Goal: Task Accomplishment & Management: Complete application form

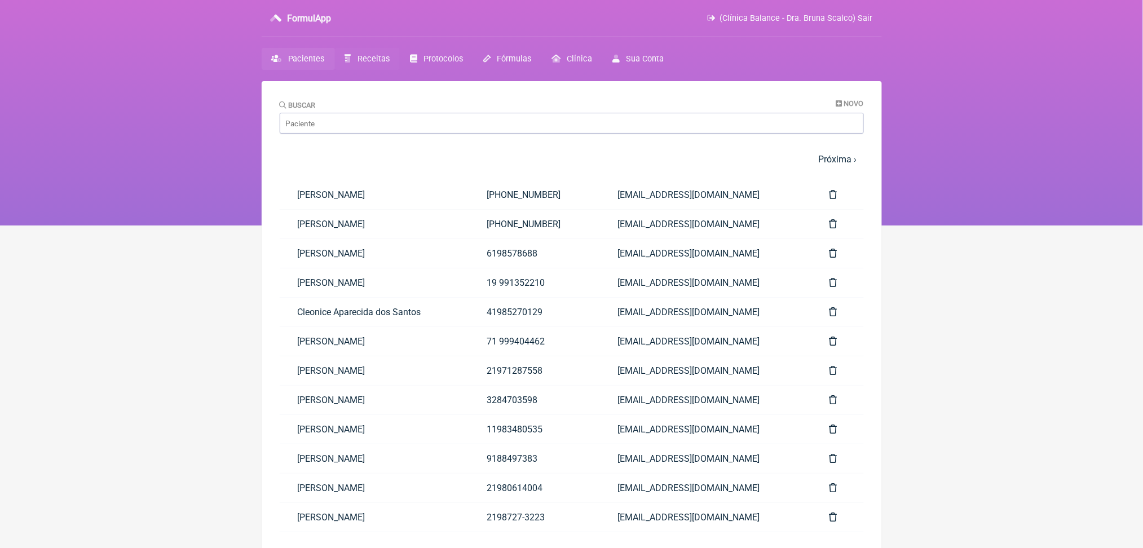
click at [390, 64] on span "Receitas" at bounding box center [374, 59] width 32 height 10
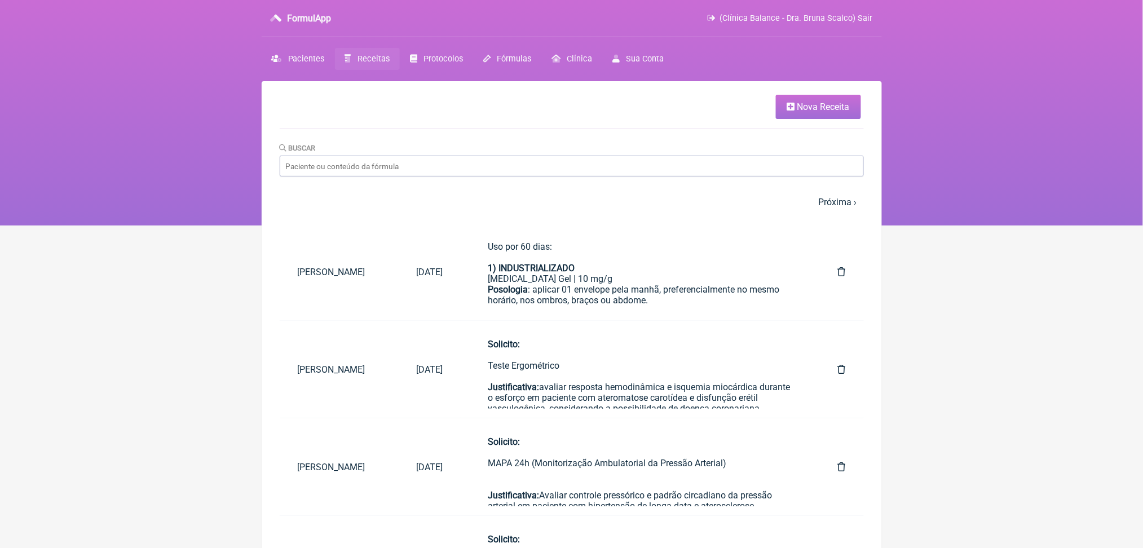
click at [817, 102] on link "Nova Receita" at bounding box center [818, 107] width 85 height 24
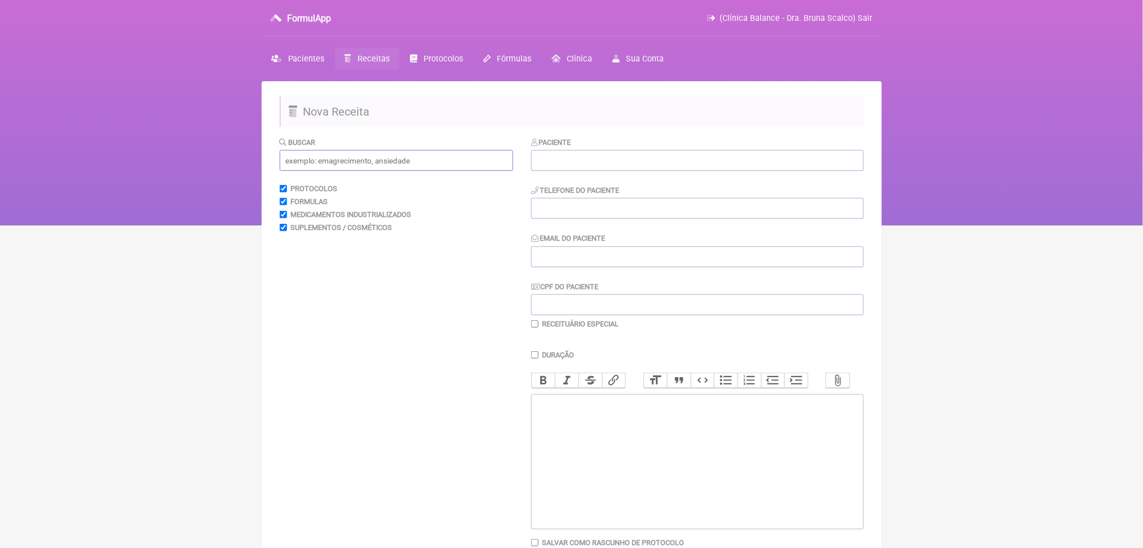
click at [362, 171] on input "text" at bounding box center [396, 160] width 233 height 21
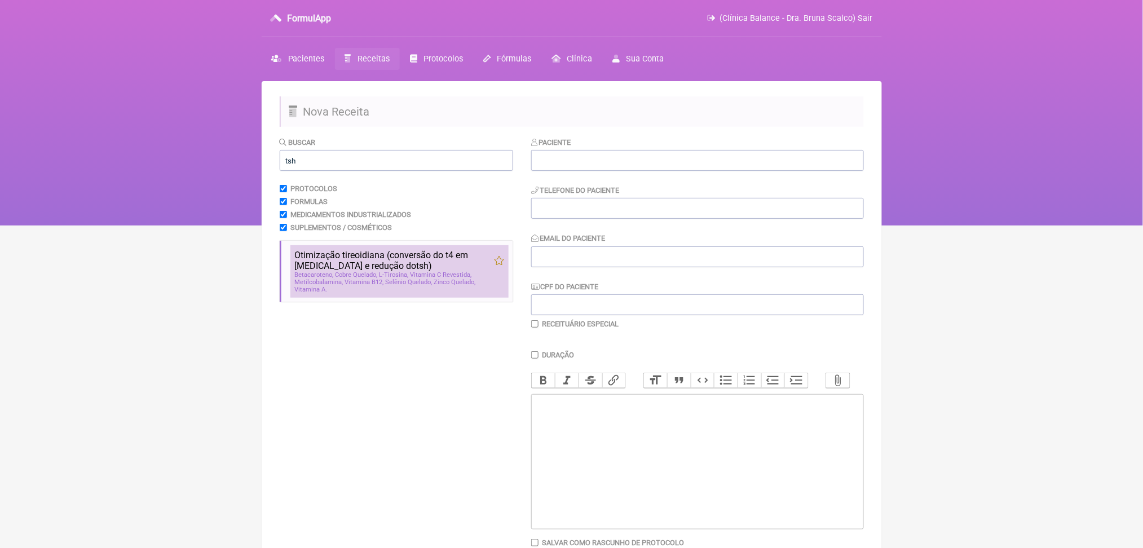
click at [364, 279] on span "Cobre Quelado" at bounding box center [357, 274] width 42 height 7
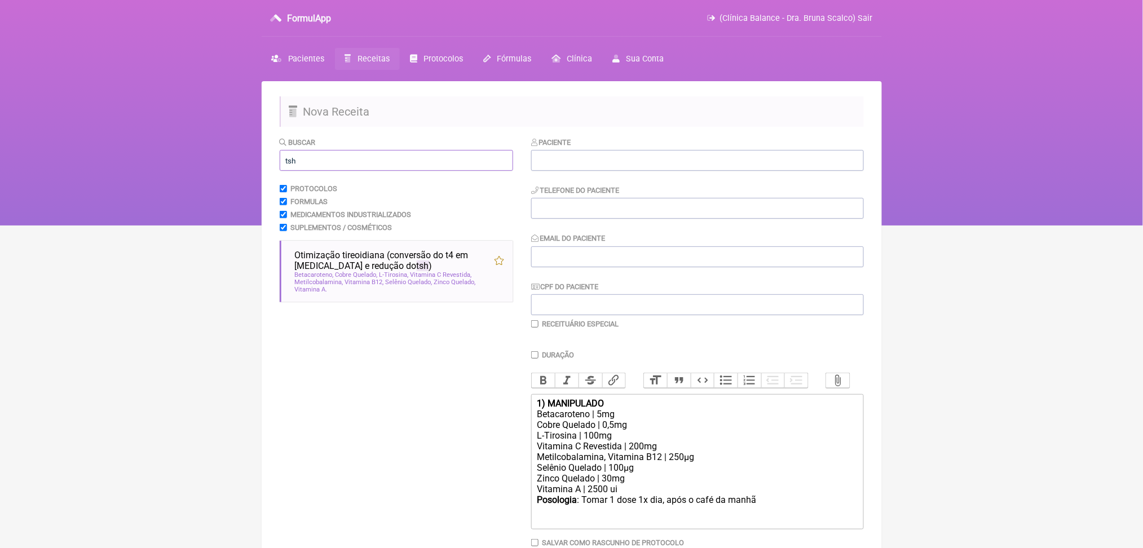
click at [317, 171] on input "tsh" at bounding box center [396, 160] width 233 height 21
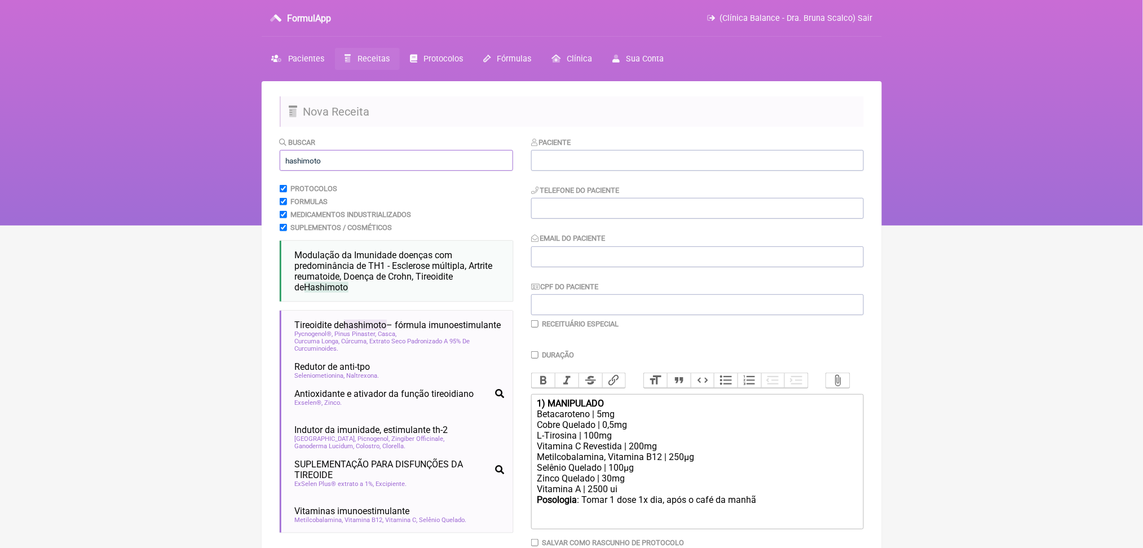
type input "hashimoto"
click at [195, 192] on nav "FormulApp (Clínica Balance - Dra. Bruna Scalco) Sair [GEOGRAPHIC_DATA] Receitas…" at bounding box center [571, 113] width 1143 height 226
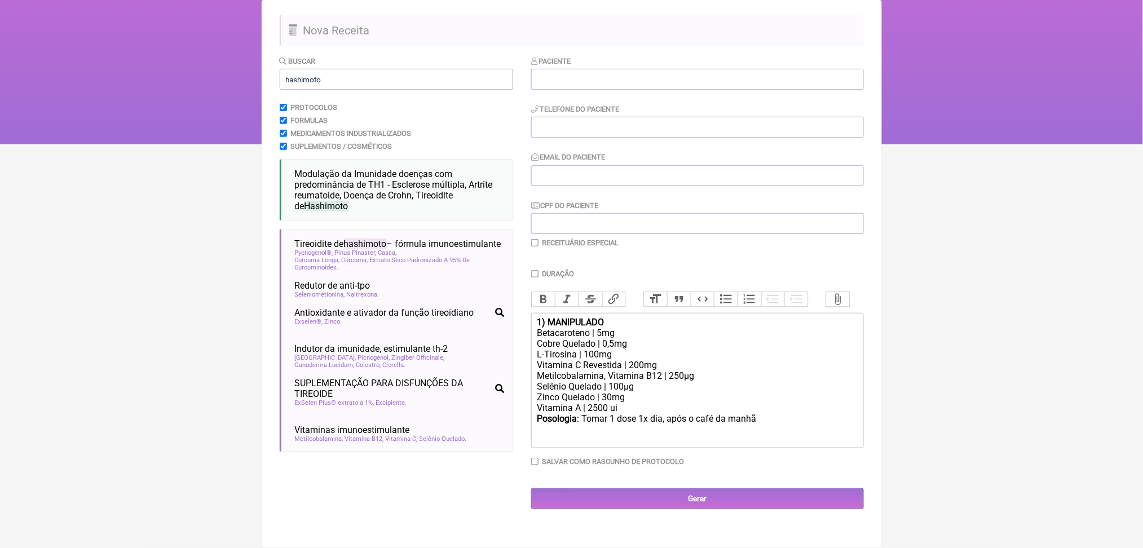
scroll to position [150, 0]
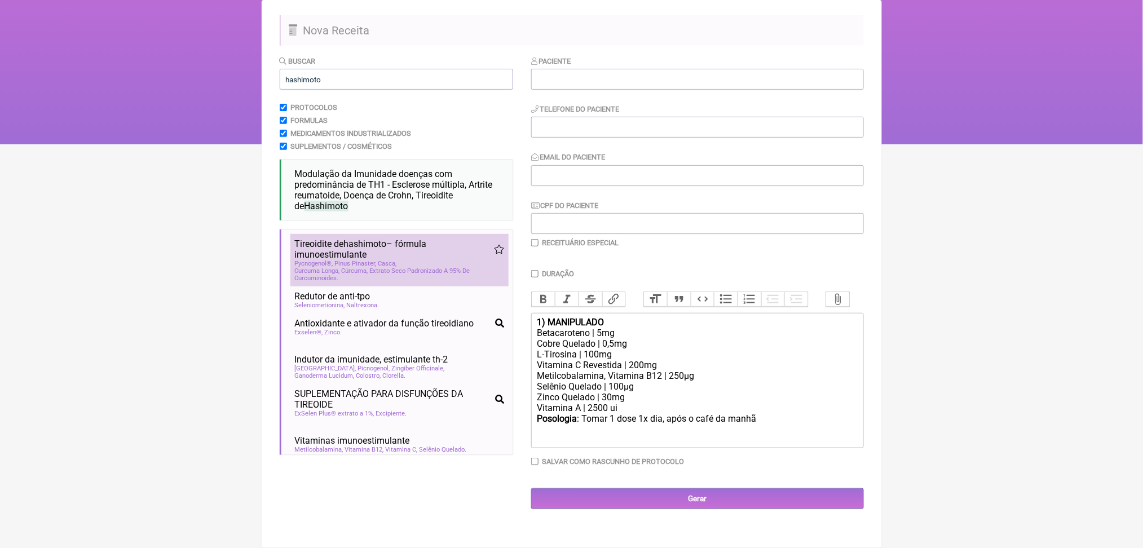
click at [387, 245] on span "hashimoto" at bounding box center [365, 244] width 43 height 11
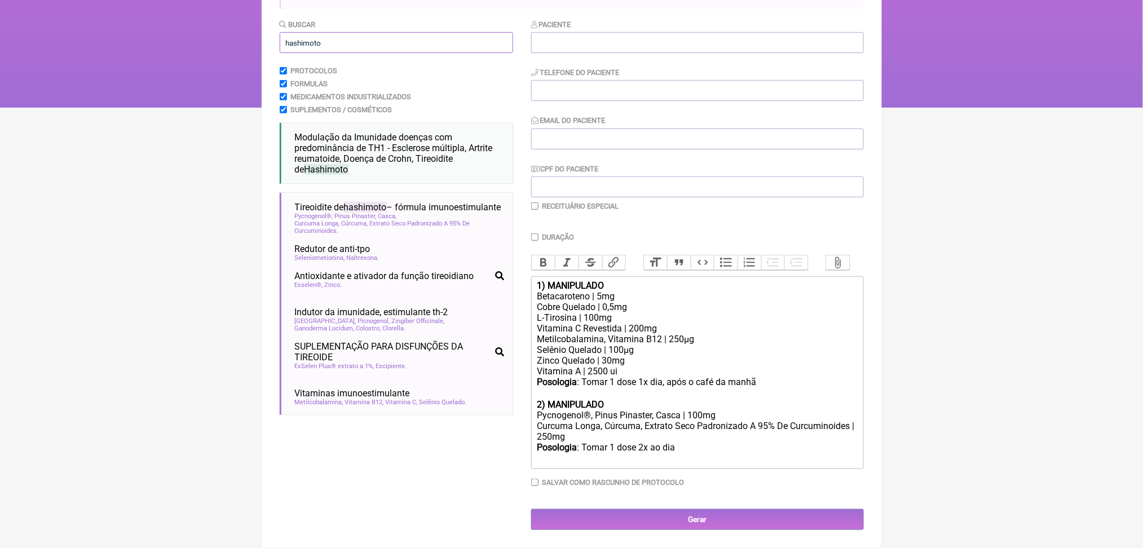
click at [335, 32] on input "hashimoto" at bounding box center [396, 42] width 233 height 21
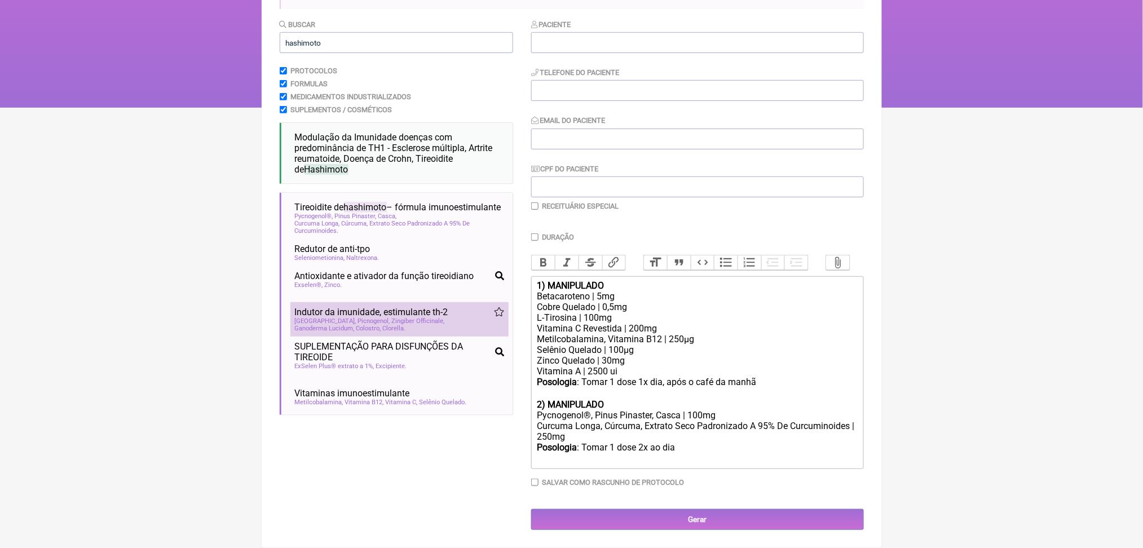
click at [404, 337] on li "Indutor da imunidade, estimulante th-2 imunidade esclerose multipla doença de c…" at bounding box center [399, 319] width 218 height 34
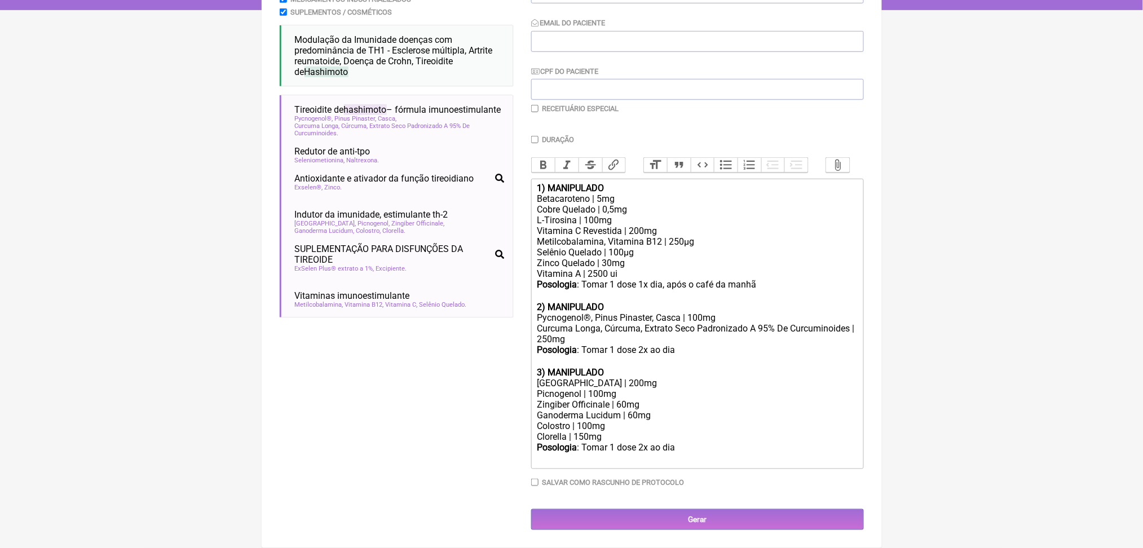
scroll to position [408, 0]
click at [625, 378] on div "[GEOGRAPHIC_DATA] | 200mg" at bounding box center [697, 383] width 320 height 11
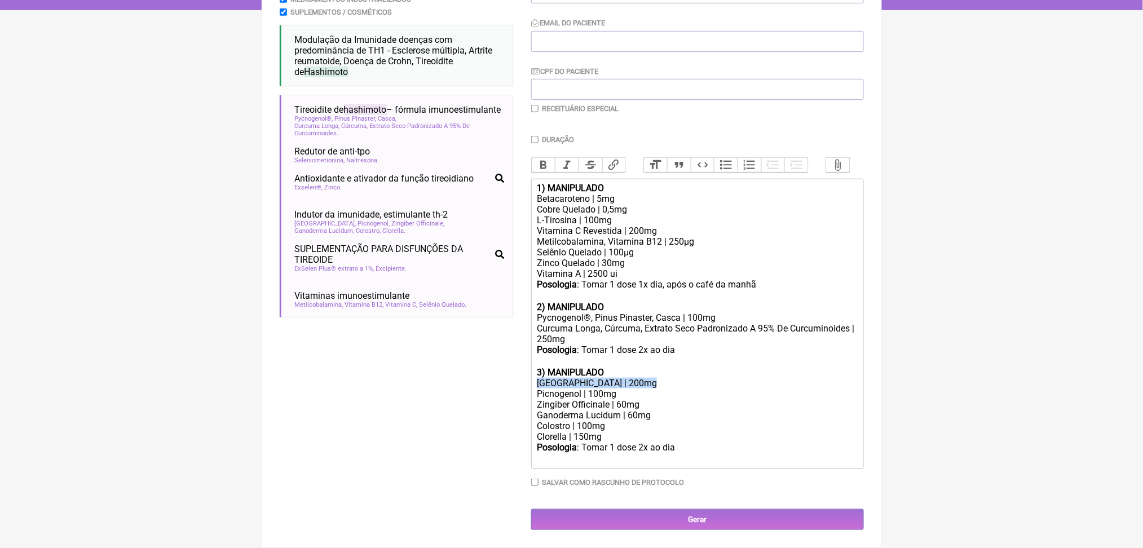
copy div "[GEOGRAPHIC_DATA] | 200mg"
click at [597, 323] on div "Curcuma Longa, Cúrcuma, Extrato Seco Padronizado A 95% De Curcuminoides | 250mg" at bounding box center [697, 333] width 320 height 21
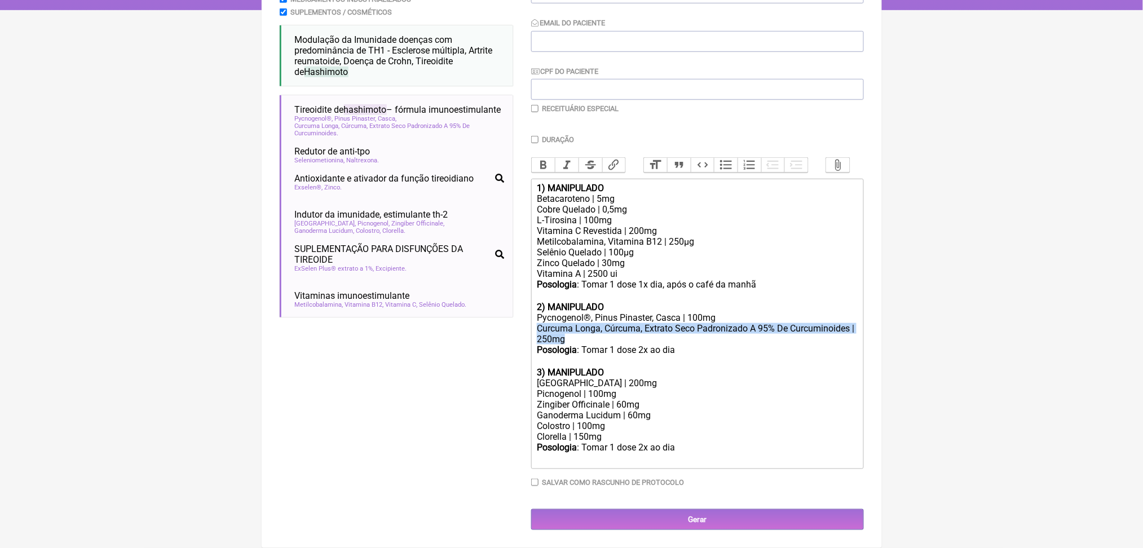
paste trix-editor "úrcuma C3 Complex | 200mg</div><div><br><br>"
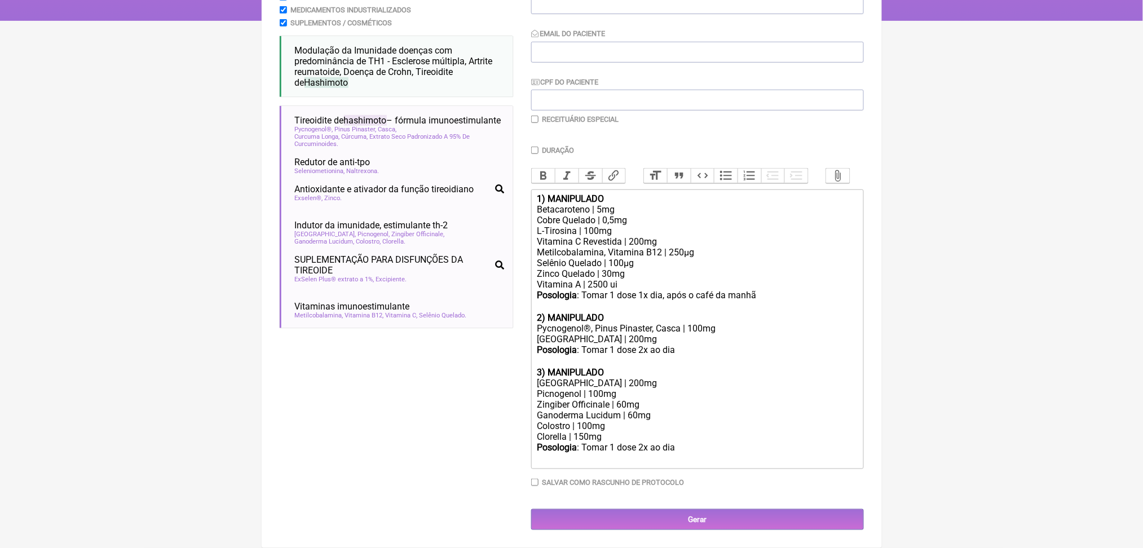
click at [705, 323] on div "Pycnogenol®, Pinus Pinaster, Casca | 100mg" at bounding box center [697, 328] width 320 height 11
drag, startPoint x: 633, startPoint y: 169, endPoint x: 699, endPoint y: 171, distance: 66.6
click at [699, 247] on div "Metilcobalamina, Vitamina B12 | 250µg" at bounding box center [697, 252] width 320 height 11
drag, startPoint x: 636, startPoint y: 171, endPoint x: 681, endPoint y: 174, distance: 45.2
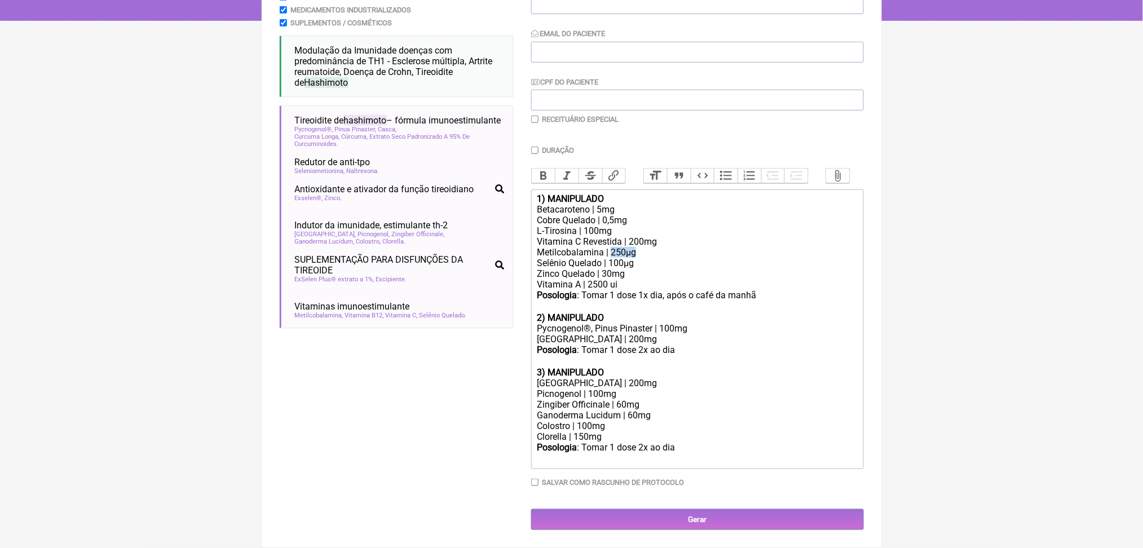
click at [681, 247] on div "Metilcobalamina | 250µg" at bounding box center [697, 252] width 320 height 11
click at [633, 268] on div "Zinco Quelado | 30mg" at bounding box center [697, 273] width 320 height 11
click at [629, 279] on div "Vitamina A | 2500 ui" at bounding box center [697, 284] width 320 height 11
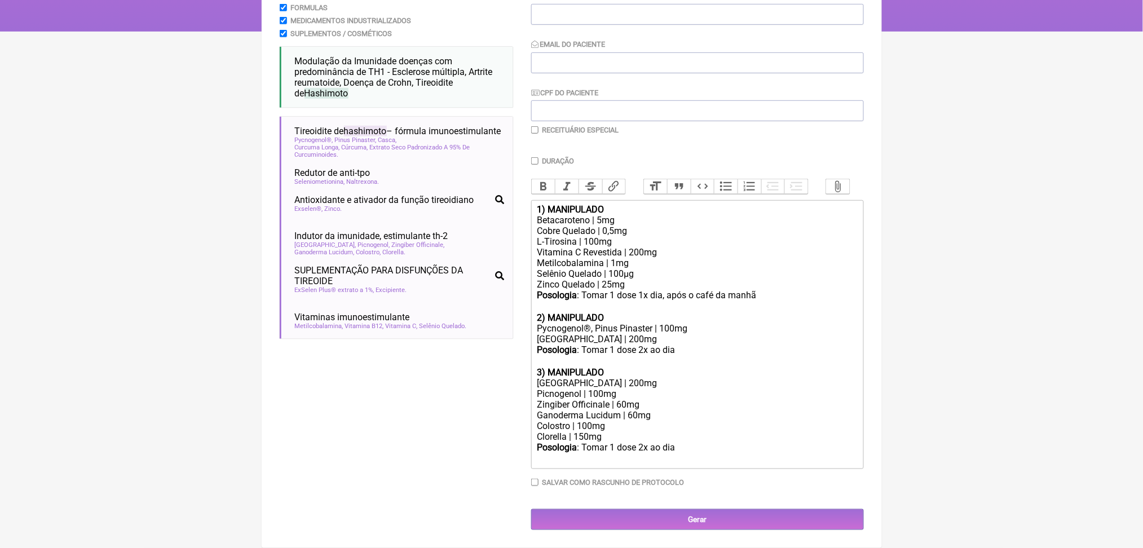
scroll to position [381, 0]
click at [608, 236] on div "L-Tirosina | 100mg" at bounding box center [697, 241] width 320 height 11
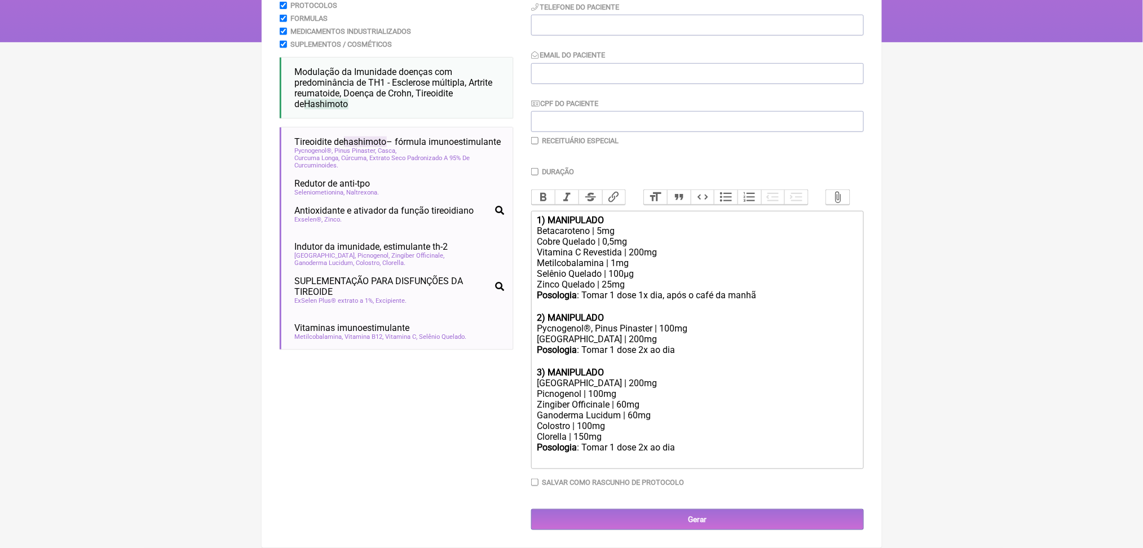
scroll to position [367, 0]
click at [664, 258] on div "Metilcobalamina | 1mg" at bounding box center [697, 263] width 320 height 11
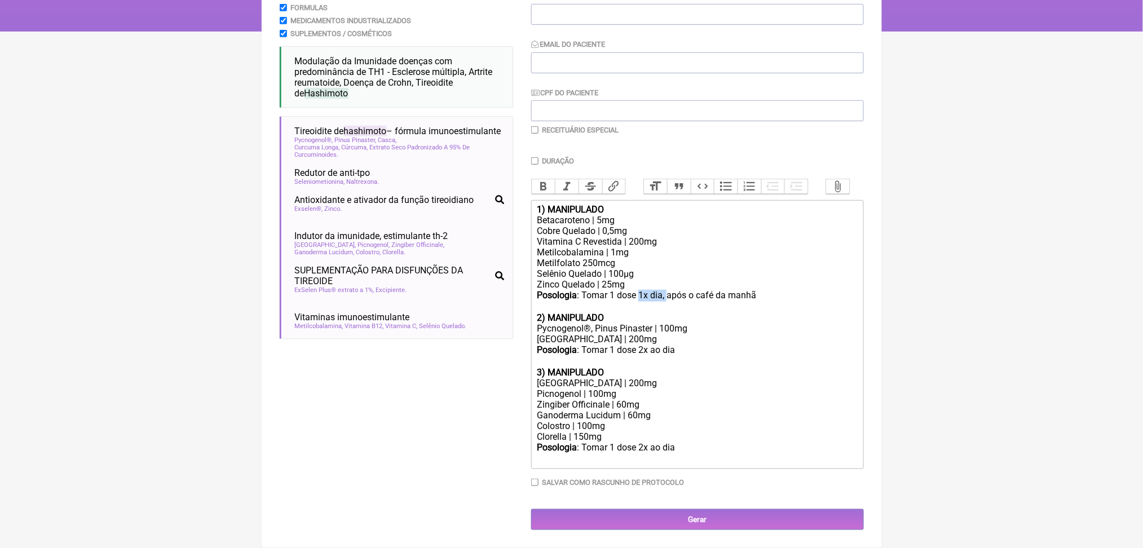
drag, startPoint x: 673, startPoint y: 228, endPoint x: 706, endPoint y: 230, distance: 32.8
click at [706, 290] on div "Posologia : Tomar 1 dose 1x dia, após o café da manhã ㅤ" at bounding box center [697, 301] width 320 height 23
click at [792, 290] on div "Posologia : Tomar 1 dose após o café da manhã ㅤ" at bounding box center [697, 301] width 320 height 23
click at [726, 334] on div "[GEOGRAPHIC_DATA] | 200mg" at bounding box center [697, 339] width 320 height 11
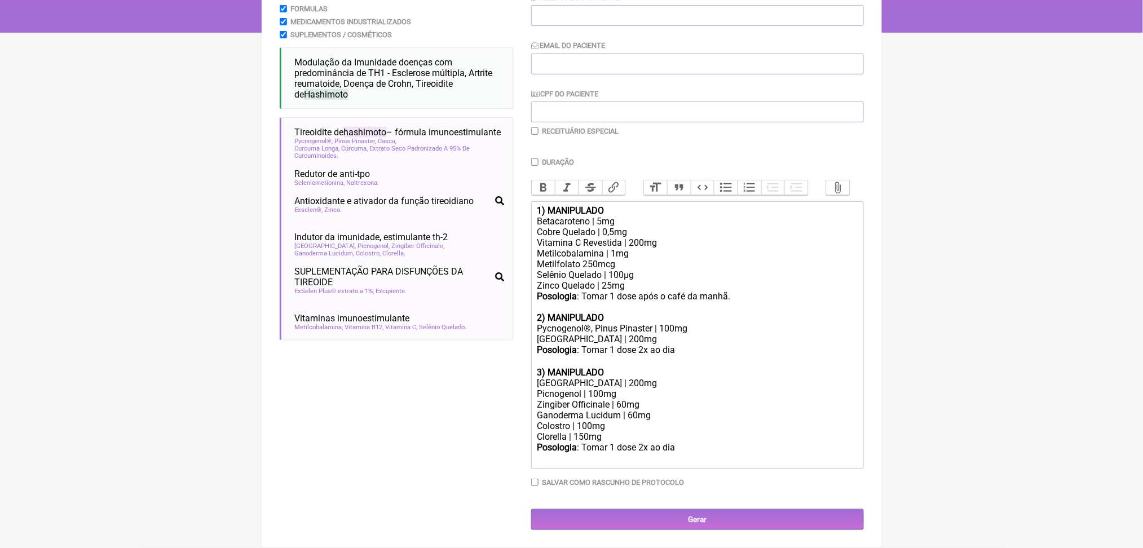
click at [668, 323] on div "Pycnogenol®, Pinus Pinaster | 100mg" at bounding box center [697, 328] width 320 height 11
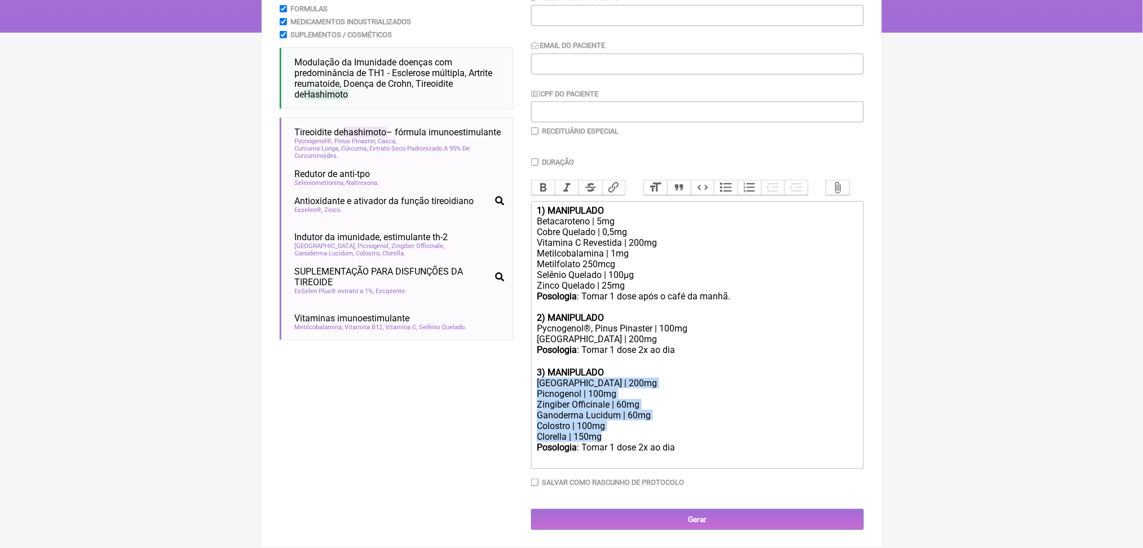
drag, startPoint x: 732, startPoint y: 414, endPoint x: 517, endPoint y: 333, distance: 230.2
click at [517, 333] on form "Buscar hashimoto Protocolos Formulas Medicamentos Industrializados Suplementos …" at bounding box center [572, 237] width 584 height 586
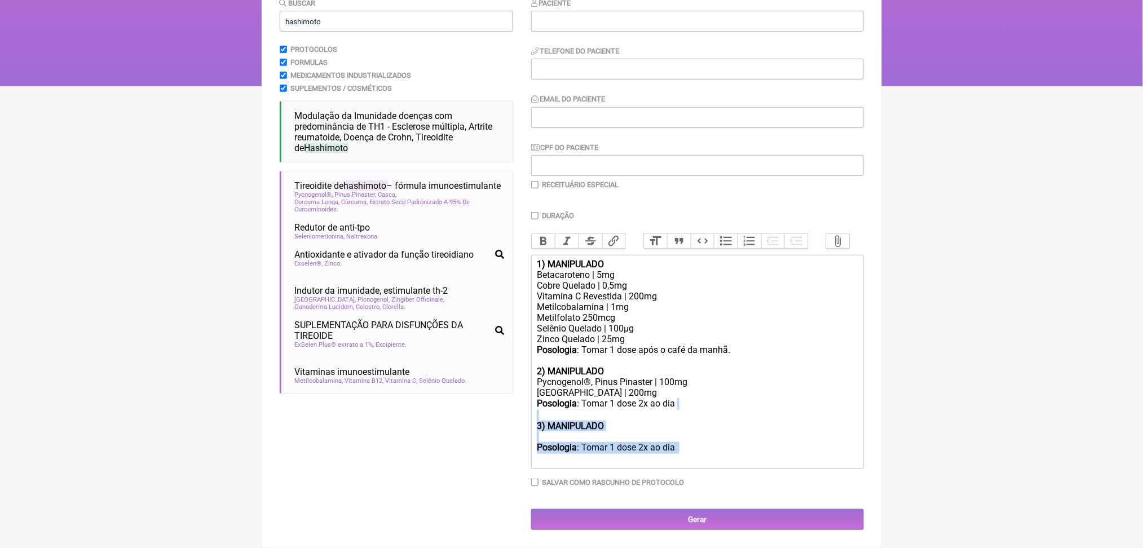
drag, startPoint x: 730, startPoint y: 435, endPoint x: 543, endPoint y: 382, distance: 194.2
click at [543, 382] on trix-editor "1) MANIPULADO Betacaroteno | 5mg Cobre Quelado | 0,5mg Vitamina C Revestida | 2…" at bounding box center [697, 362] width 333 height 214
type trix-editor "<div><strong>1) MANIPULADO</strong></div><div>Betacaroteno | 5mg</div><div>Cobr…"
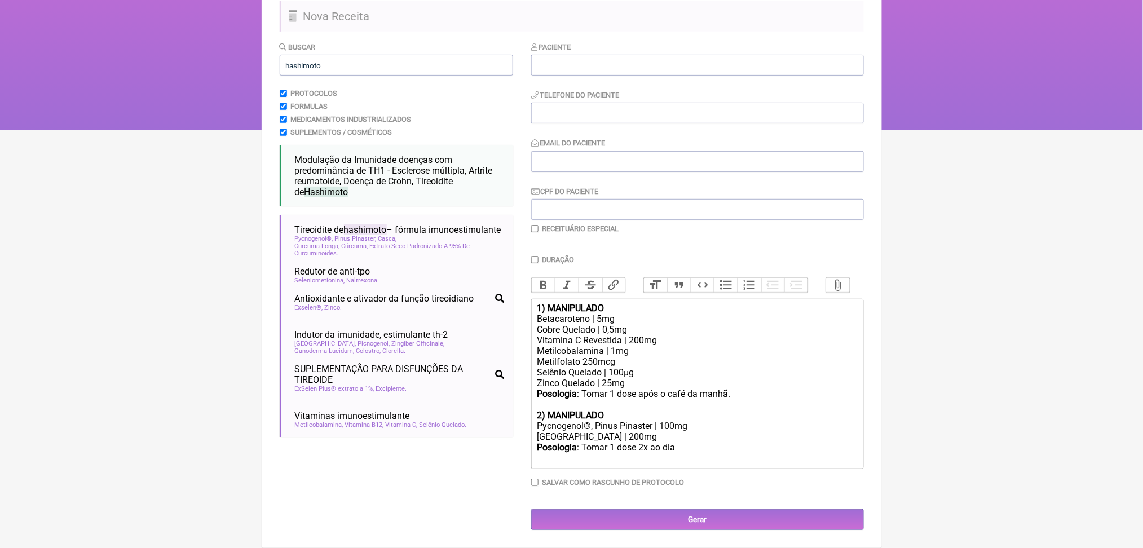
click at [143, 130] on html "FormulApp (Clínica Balance - Dra. Bruna Scalco) Sair [GEOGRAPHIC_DATA] Receitas…" at bounding box center [571, 18] width 1143 height 226
click at [314, 55] on input "hashimoto" at bounding box center [396, 65] width 233 height 21
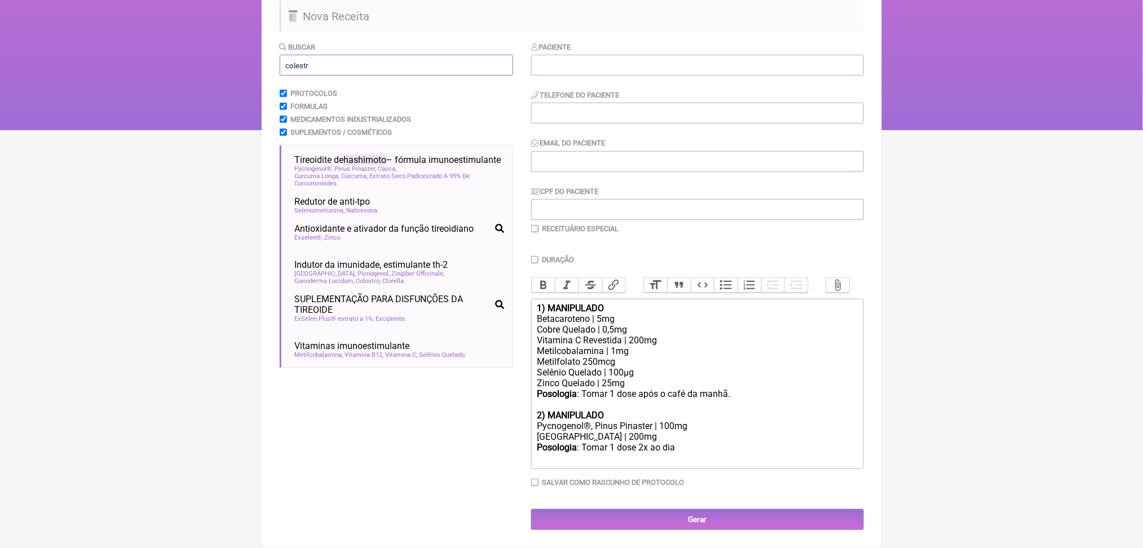
type input "colestr"
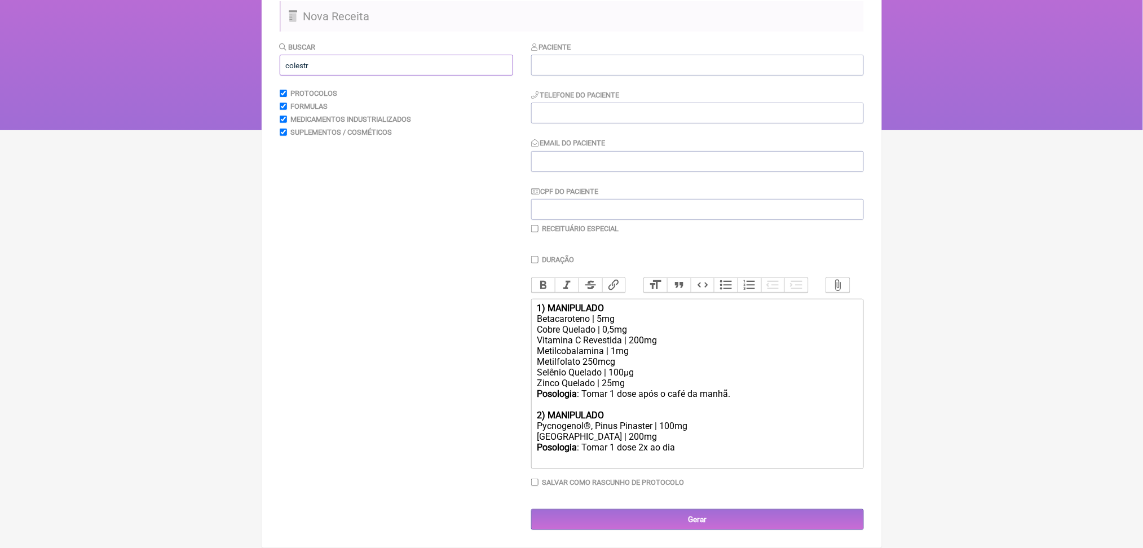
scroll to position [254, 0]
click at [716, 431] on div "[GEOGRAPHIC_DATA] | 200mg" at bounding box center [697, 436] width 320 height 11
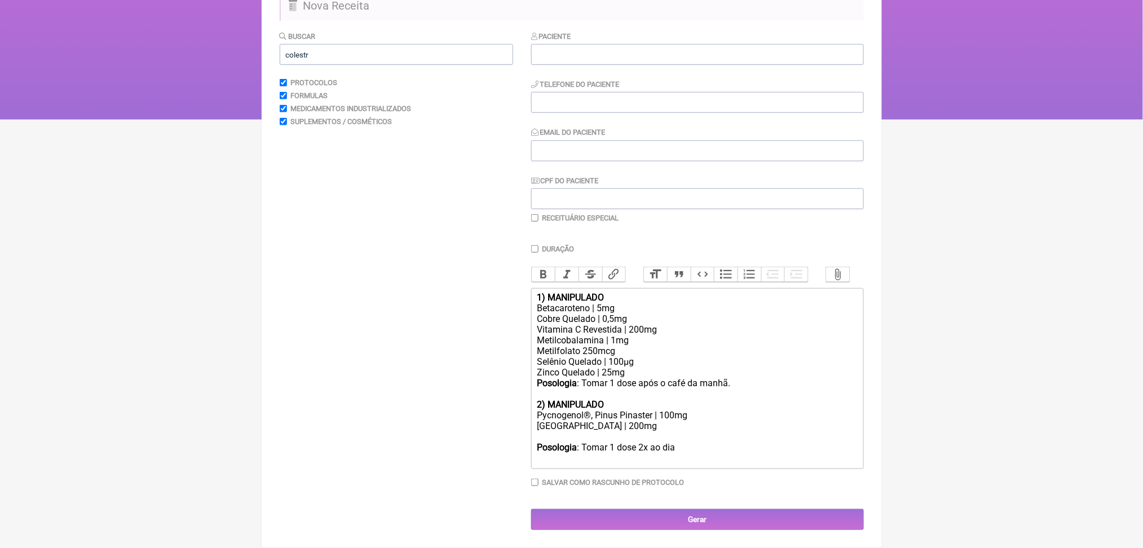
paste trix-editor "&nbsp;Colina 500 mg&nbsp;"
click at [554, 424] on div "Cúrcuma C3 Complex | 200mg Colina 500 mg" at bounding box center [697, 431] width 320 height 21
click at [584, 423] on div "Cúrcuma C3 Complex | 200mg Colina 500 mg" at bounding box center [697, 431] width 320 height 21
click at [722, 442] on div "Posologia : Tomar 1 dose 2x ao dia ㅤ" at bounding box center [697, 453] width 320 height 23
click at [700, 314] on div "Cobre Quelado | 0,5mg" at bounding box center [697, 319] width 320 height 11
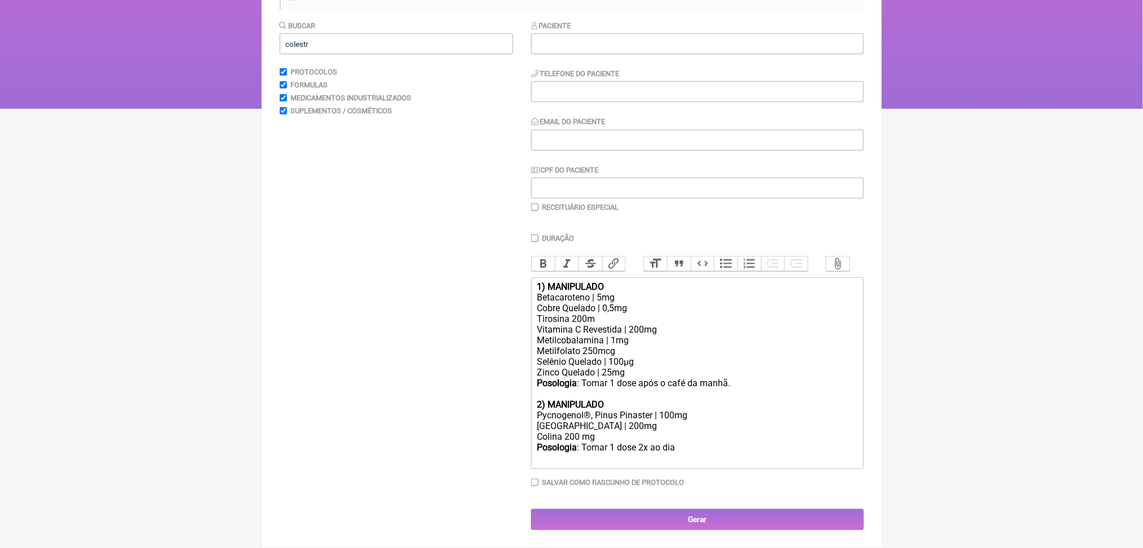
type trix-editor "<div><strong>1) MANIPULADO</strong></div><div>Betacaroteno | 5mg</div><div>Cobr…"
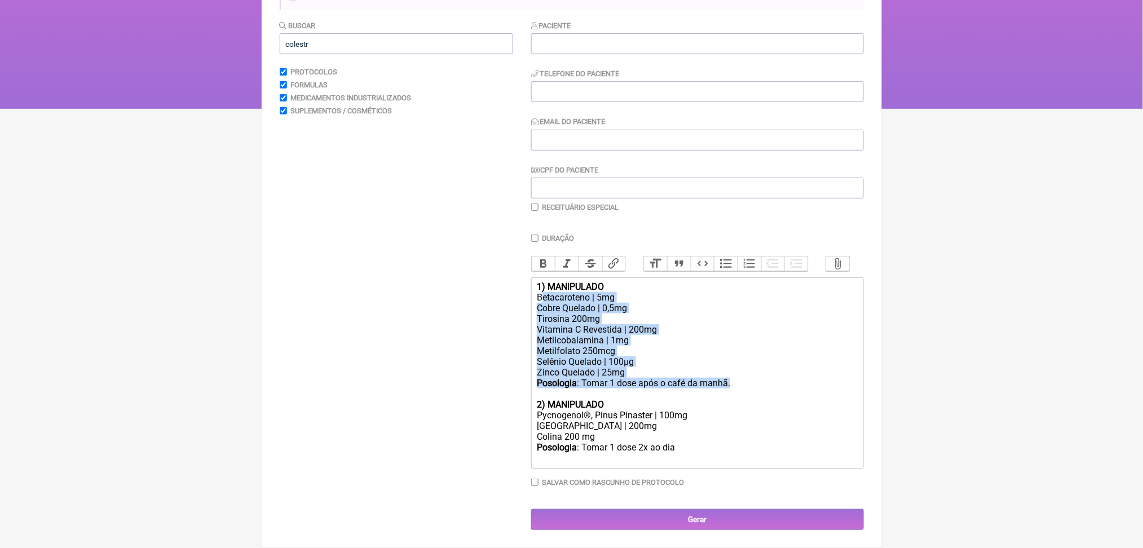
drag, startPoint x: 787, startPoint y: 368, endPoint x: 548, endPoint y: 257, distance: 263.4
click at [548, 277] on trix-editor "1) MANIPULADO Betacaroteno | 5mg Cobre Quelado | 0,5mg Tirosina 200mg Vitamina …" at bounding box center [697, 373] width 333 height 192
copy trix-editor "etacaroteno | 5mg Cobre Quelado | 0,5mg Tirosina 200mg Vitamina C Revestida | 2…"
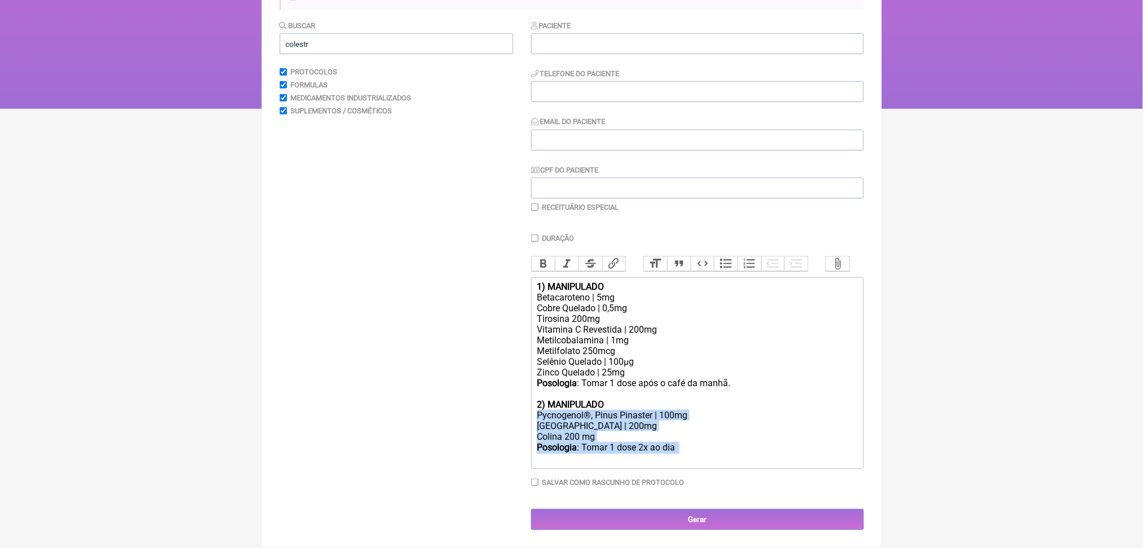
drag, startPoint x: 544, startPoint y: 410, endPoint x: 752, endPoint y: 461, distance: 214.9
click at [752, 461] on trix-editor "1) MANIPULADO Betacaroteno | 5mg Cobre Quelado | 0,5mg Tirosina 200mg Vitamina …" at bounding box center [697, 373] width 333 height 192
copy trix-editor "Pycnogenol®, Pinus Pinaster | 100mg Cúrcuma C3 Complex | 200mg Colina 200 mg Po…"
